Goal: Communication & Community: Answer question/provide support

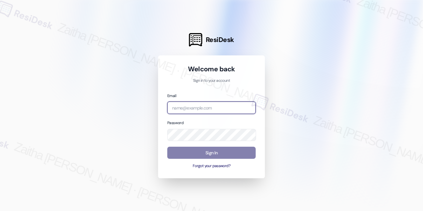
click at [179, 102] on input "email" at bounding box center [211, 107] width 88 height 12
type input "automated-surveys-[MEDICAL_DATA]_formerly_regency-zaitha.mae.[PERSON_NAME]@[MED…"
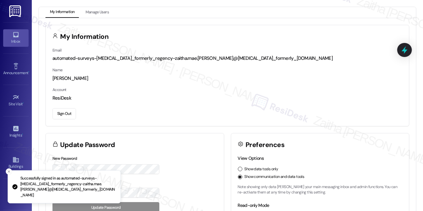
click at [12, 40] on div "Inbox" at bounding box center [16, 41] width 32 height 6
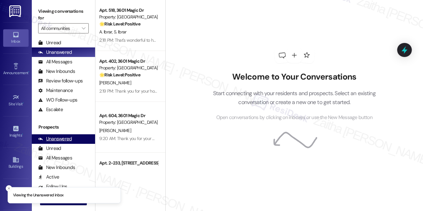
scroll to position [114, 0]
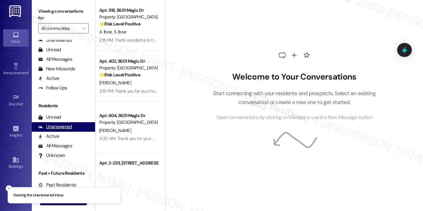
click at [59, 126] on div "Unanswered" at bounding box center [55, 126] width 34 height 7
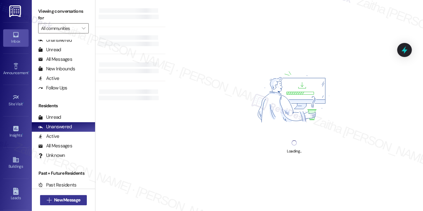
click at [62, 200] on span "New Message" at bounding box center [67, 200] width 26 height 7
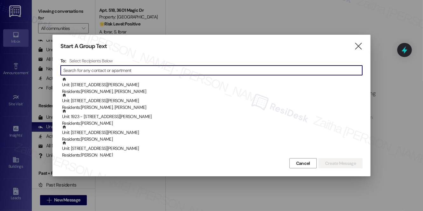
paste input "[PERSON_NAME]"
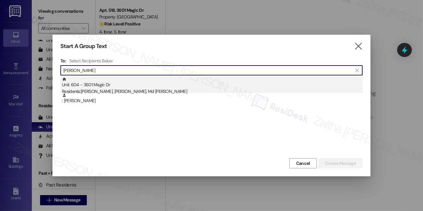
type input "[PERSON_NAME]"
click at [111, 87] on div "Unit: 604 - 3601 Magic Dr Residents: [PERSON_NAME], [PERSON_NAME], Md [PERSON_N…" at bounding box center [212, 86] width 301 height 18
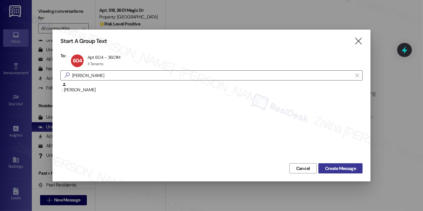
click at [343, 167] on span "Create Message" at bounding box center [340, 168] width 31 height 7
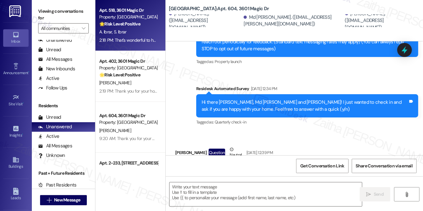
type textarea "Fetching suggested responses. Please feel free to read through the conversation…"
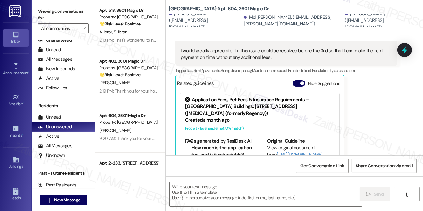
scroll to position [272, 0]
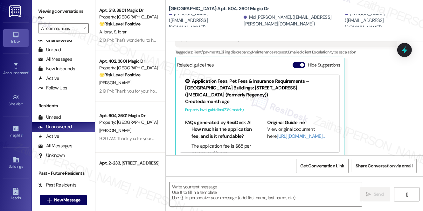
drag, startPoint x: 297, startPoint y: 59, endPoint x: 302, endPoint y: 63, distance: 6.1
click at [297, 62] on button "Hide Suggestions" at bounding box center [299, 65] width 13 height 6
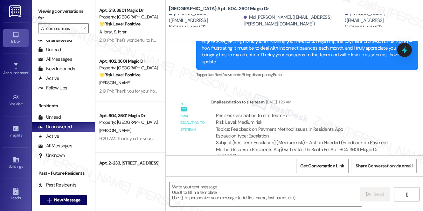
scroll to position [340, 0]
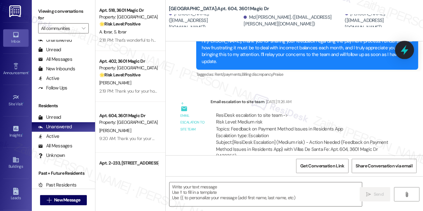
click at [402, 51] on icon at bounding box center [405, 50] width 8 height 10
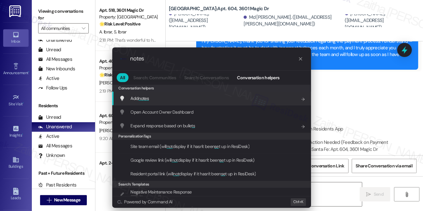
type input "notes"
click at [146, 97] on span "notes" at bounding box center [143, 98] width 10 height 6
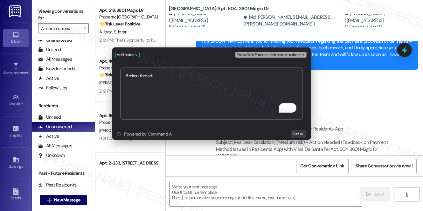
paste textarea "[URL][DOMAIN_NAME]"
type textarea "Broken thread: [URL][DOMAIN_NAME]"
click at [275, 54] on span "Press Ctrl+Enter or click here to submit" at bounding box center [269, 55] width 64 height 4
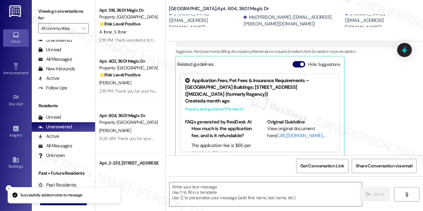
scroll to position [272, 0]
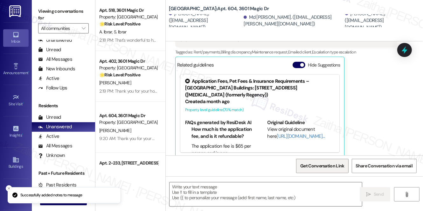
click at [328, 167] on span "Get Conversation Link" at bounding box center [322, 166] width 44 height 7
